Goal: Task Accomplishment & Management: Manage account settings

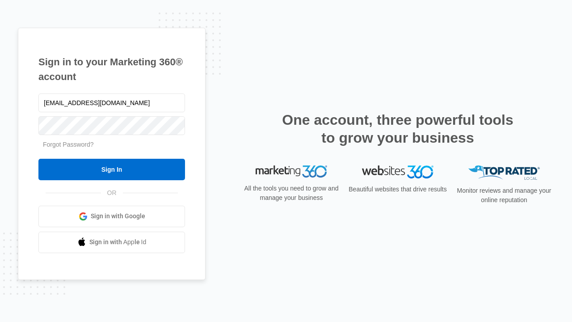
type input "[EMAIL_ADDRESS][DOMAIN_NAME]"
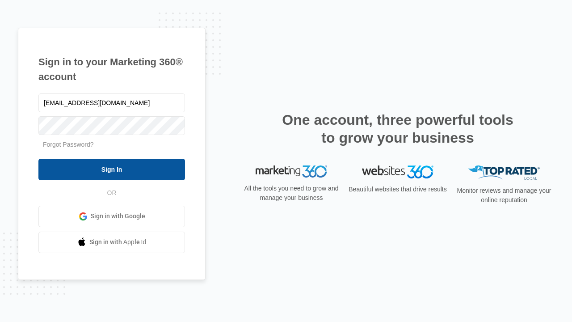
click at [112, 169] on input "Sign In" at bounding box center [111, 169] width 146 height 21
